Goal: Task Accomplishment & Management: Complete application form

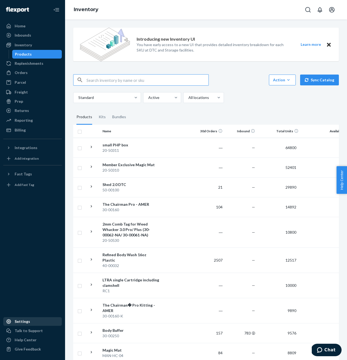
click at [21, 323] on div "Settings" at bounding box center [22, 321] width 15 height 5
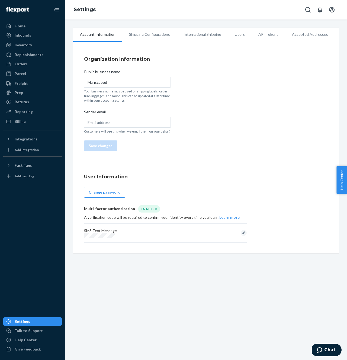
click at [144, 35] on li "Shipping Configurations" at bounding box center [149, 35] width 55 height 14
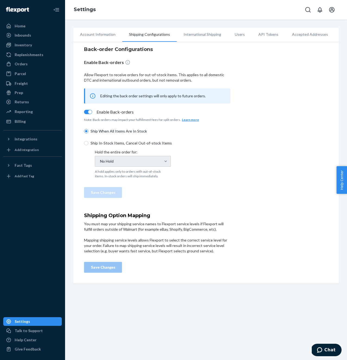
click at [242, 37] on li "Users" at bounding box center [240, 35] width 24 height 14
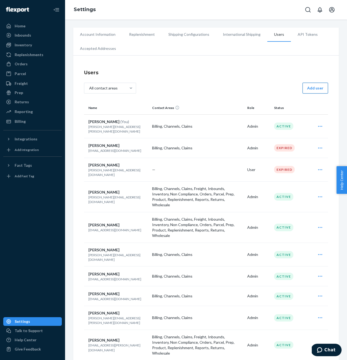
click at [318, 90] on button "Add user" at bounding box center [316, 88] width 26 height 11
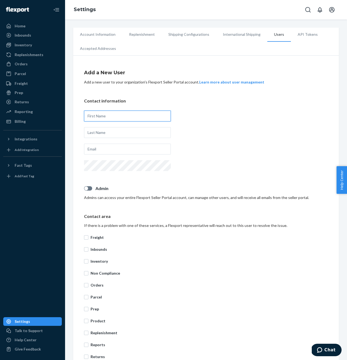
click at [94, 118] on input "text" at bounding box center [127, 116] width 87 height 11
type input "Supraja"
click at [116, 107] on div "Contact information Supraja" at bounding box center [206, 135] width 244 height 75
click at [106, 126] on div "Supraja" at bounding box center [127, 142] width 87 height 66
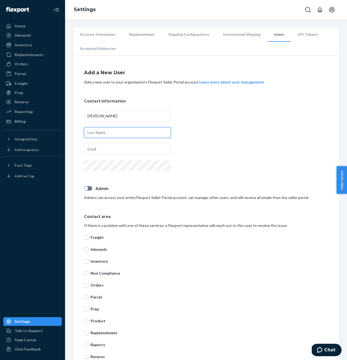
click at [104, 132] on input "text" at bounding box center [127, 132] width 87 height 11
type input "Narayanan"
click at [132, 119] on input "Supraja" at bounding box center [127, 116] width 87 height 11
type input "3rdpartyintegrations"
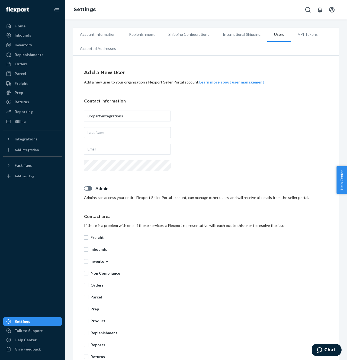
click at [125, 109] on div "3rdpartyintegrations" at bounding box center [127, 142] width 87 height 66
click at [114, 135] on input "text" at bounding box center [127, 132] width 87 height 11
type input "manscaped"
click at [212, 115] on div "Contact information 3rdpartyintegrations manscaped" at bounding box center [206, 135] width 244 height 75
click at [99, 149] on input "text" at bounding box center [127, 149] width 87 height 11
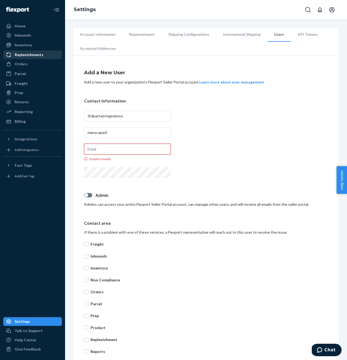
paste input "3rdPartyIntegrations+flexportsandbox@manscaped.com"
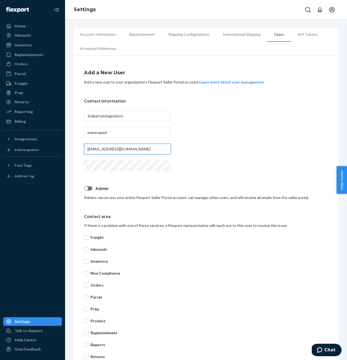
click at [120, 150] on input "3rdPartyIntegrations+flexportsandbox@manscaped.com" at bounding box center [127, 149] width 87 height 11
type input "3rdPartyIntegrations@manscaped.com"
click at [189, 166] on div "Contact information 3rdpartyintegrations manscaped 3rdPartyIntegrations@manscap…" at bounding box center [206, 135] width 244 height 75
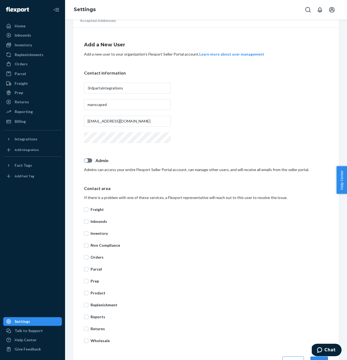
scroll to position [46, 0]
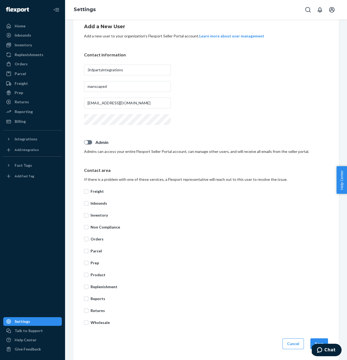
click at [91, 143] on div at bounding box center [88, 142] width 8 height 4
checkbox input "true"
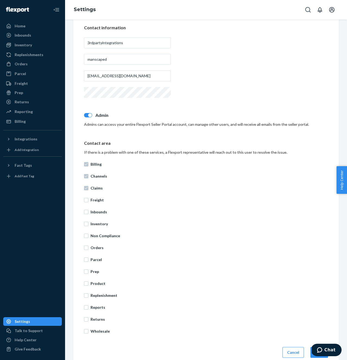
scroll to position [82, 0]
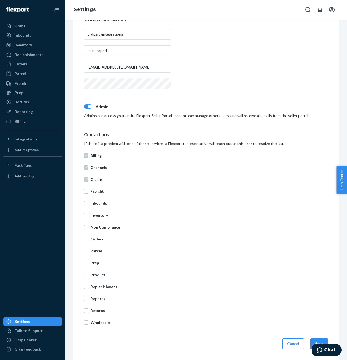
click at [95, 192] on p "Freight" at bounding box center [210, 191] width 238 height 5
click at [88, 192] on input "Freight" at bounding box center [86, 191] width 4 height 4
checkbox input "true"
click at [94, 201] on p "Inbounds" at bounding box center [210, 203] width 238 height 5
click at [88, 201] on input "Inbounds" at bounding box center [86, 203] width 4 height 4
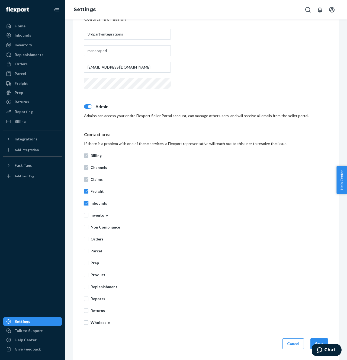
checkbox input "true"
click at [94, 215] on p "Inventory" at bounding box center [210, 215] width 238 height 5
click at [88, 215] on input "Inventory" at bounding box center [86, 215] width 4 height 4
checkbox input "true"
click at [93, 228] on p "Non Compliance" at bounding box center [210, 227] width 238 height 5
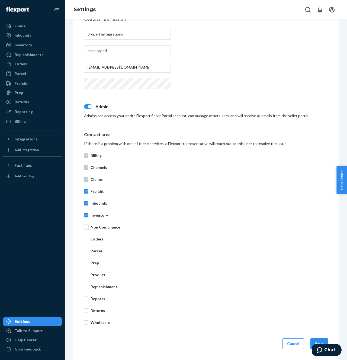
click at [88, 228] on input "Non Compliance" at bounding box center [86, 227] width 4 height 4
checkbox input "true"
click at [93, 237] on p "Orders" at bounding box center [210, 239] width 238 height 5
click at [88, 237] on input "Orders" at bounding box center [86, 239] width 4 height 4
checkbox input "true"
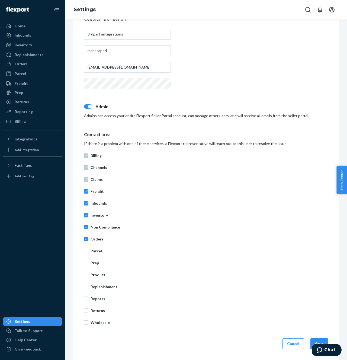
click at [93, 250] on p "Parcel" at bounding box center [210, 251] width 238 height 5
click at [88, 250] on input "Parcel" at bounding box center [86, 251] width 4 height 4
checkbox input "true"
click at [93, 260] on p "Prep" at bounding box center [210, 262] width 238 height 5
click at [88, 261] on input "Prep" at bounding box center [86, 263] width 4 height 4
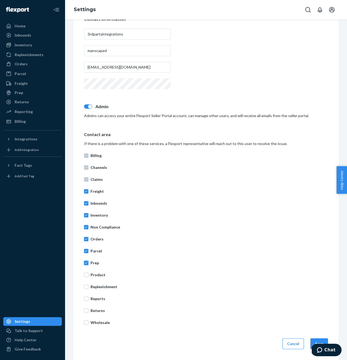
checkbox input "true"
click at [93, 272] on p "Product" at bounding box center [210, 274] width 238 height 5
click at [88, 273] on input "Product" at bounding box center [86, 275] width 4 height 4
checkbox input "true"
click at [94, 289] on p "Replenishment" at bounding box center [210, 286] width 238 height 5
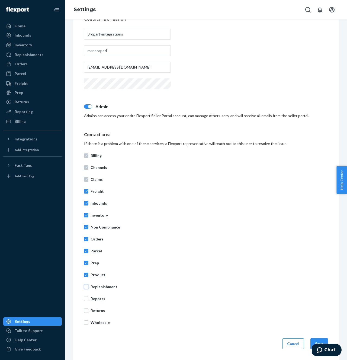
click at [88, 289] on input "Replenishment" at bounding box center [86, 287] width 4 height 4
checkbox input "true"
click at [94, 297] on p "Reports" at bounding box center [210, 298] width 238 height 5
click at [88, 297] on input "Reports" at bounding box center [86, 299] width 4 height 4
checkbox input "true"
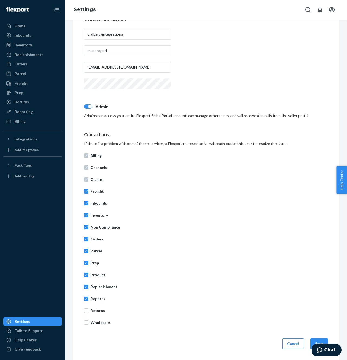
click at [94, 310] on p "Returns" at bounding box center [210, 310] width 238 height 5
click at [88, 310] on input "Returns" at bounding box center [86, 311] width 4 height 4
checkbox input "true"
click at [94, 322] on p "Wholesale" at bounding box center [210, 322] width 238 height 5
click at [88, 322] on input "Wholesale" at bounding box center [86, 323] width 4 height 4
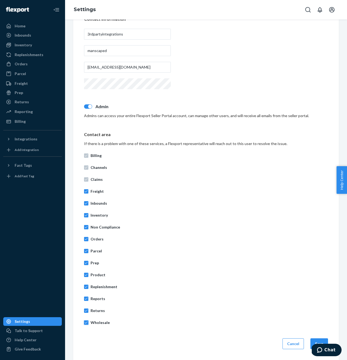
checkbox input "true"
click at [98, 192] on p "Freight" at bounding box center [210, 191] width 238 height 5
click at [88, 192] on input "Freight" at bounding box center [86, 191] width 4 height 4
checkbox input "false"
click at [97, 206] on p "Inbounds" at bounding box center [210, 203] width 238 height 5
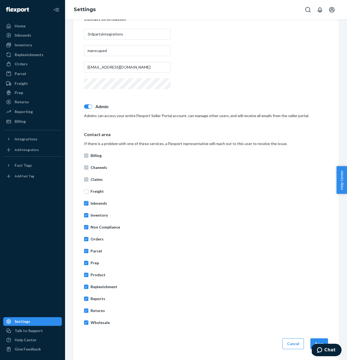
click at [88, 206] on input "Inbounds" at bounding box center [86, 203] width 4 height 4
checkbox input "false"
click at [96, 214] on p "Inventory" at bounding box center [210, 215] width 238 height 5
click at [88, 214] on input "Inventory" at bounding box center [86, 215] width 4 height 4
checkbox input "false"
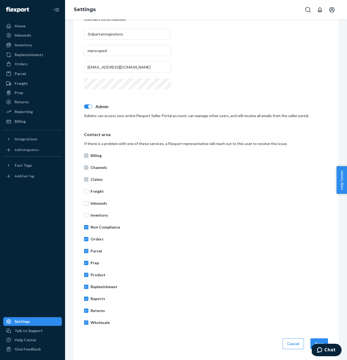
click at [96, 221] on div "Billing Channels Claims Freight Inbounds Inventory Non Compliance Orders Parcel…" at bounding box center [206, 239] width 244 height 179
click at [95, 227] on p "Non Compliance" at bounding box center [210, 227] width 238 height 5
click at [88, 227] on input "Non Compliance" at bounding box center [86, 227] width 4 height 4
checkbox input "false"
click at [94, 239] on p "Orders" at bounding box center [210, 239] width 238 height 5
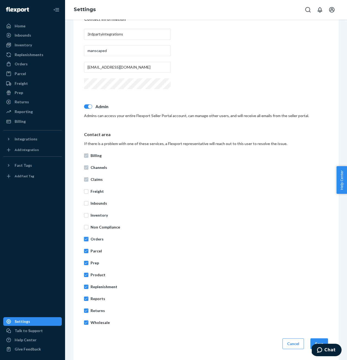
click at [88, 239] on input "Orders" at bounding box center [86, 239] width 4 height 4
checkbox input "false"
click at [94, 250] on p "Parcel" at bounding box center [210, 251] width 238 height 5
click at [88, 250] on input "Parcel" at bounding box center [86, 251] width 4 height 4
checkbox input "false"
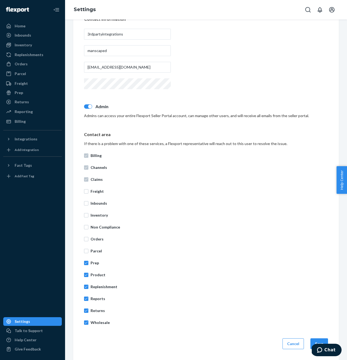
click at [94, 261] on p "Prep" at bounding box center [210, 262] width 238 height 5
click at [88, 261] on input "Prep" at bounding box center [86, 263] width 4 height 4
checkbox input "false"
click at [94, 282] on div "Billing Channels Claims Freight Inbounds Inventory Non Compliance Orders Parcel…" at bounding box center [206, 239] width 244 height 179
click at [95, 285] on p "Replenishment" at bounding box center [210, 286] width 238 height 5
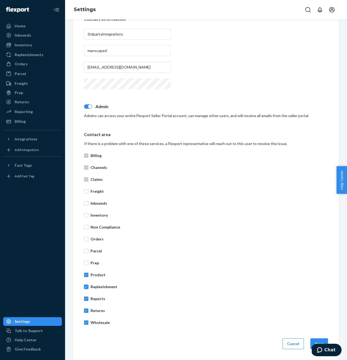
click at [88, 285] on input "Replenishment" at bounding box center [86, 287] width 4 height 4
checkbox input "false"
click at [95, 275] on p "Product" at bounding box center [210, 274] width 238 height 5
click at [88, 275] on input "Product" at bounding box center [86, 275] width 4 height 4
checkbox input "false"
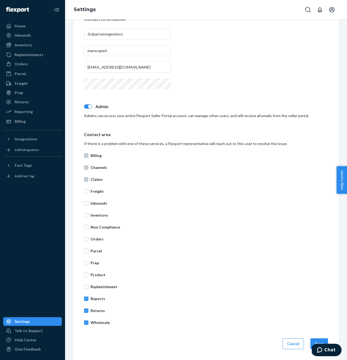
click at [94, 301] on p "Reports" at bounding box center [210, 298] width 238 height 5
click at [88, 301] on input "Reports" at bounding box center [86, 299] width 4 height 4
checkbox input "false"
click at [94, 309] on p "Returns" at bounding box center [210, 310] width 238 height 5
click at [88, 309] on input "Returns" at bounding box center [86, 311] width 4 height 4
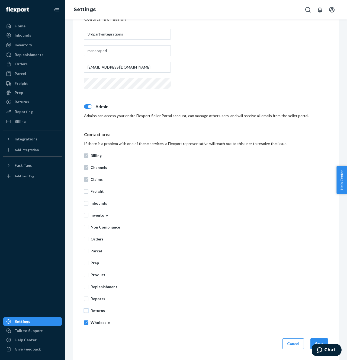
checkbox input "false"
click at [94, 321] on p "Wholesale" at bounding box center [210, 322] width 238 height 5
click at [88, 321] on input "Wholesale" at bounding box center [86, 323] width 4 height 4
checkbox input "false"
click at [88, 106] on div at bounding box center [90, 107] width 4 height 4
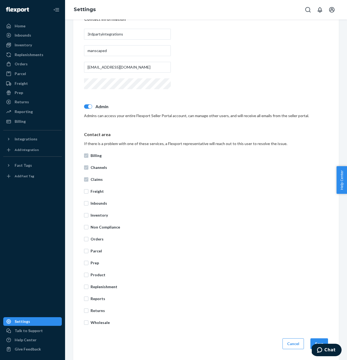
checkbox input "false"
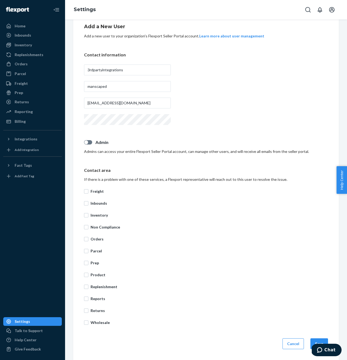
scroll to position [46, 0]
click at [314, 340] on button "Save" at bounding box center [320, 344] width 18 height 11
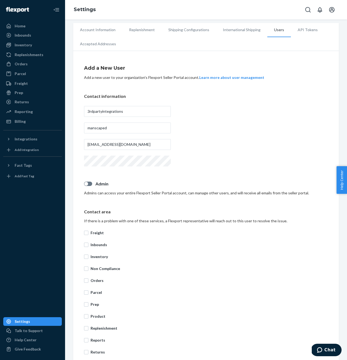
scroll to position [0, 0]
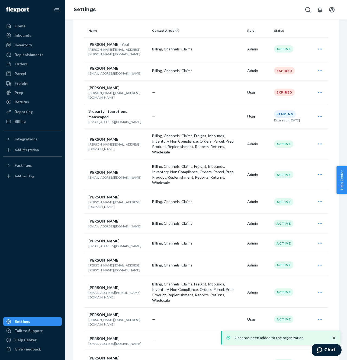
scroll to position [78, 0]
click at [318, 114] on icon "Open user actions" at bounding box center [320, 116] width 5 height 5
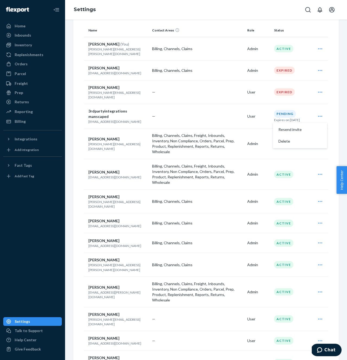
click at [217, 105] on td "—" at bounding box center [197, 116] width 95 height 24
click at [329, 9] on icon "Open account menu" at bounding box center [332, 10] width 7 height 7
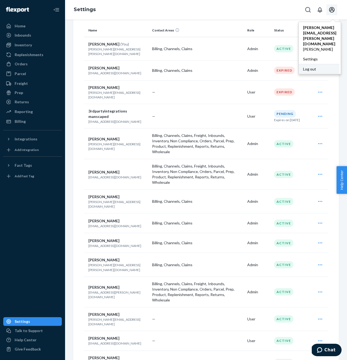
click at [299, 64] on div "Log out" at bounding box center [319, 69] width 41 height 10
